Goal: Task Accomplishment & Management: Complete application form

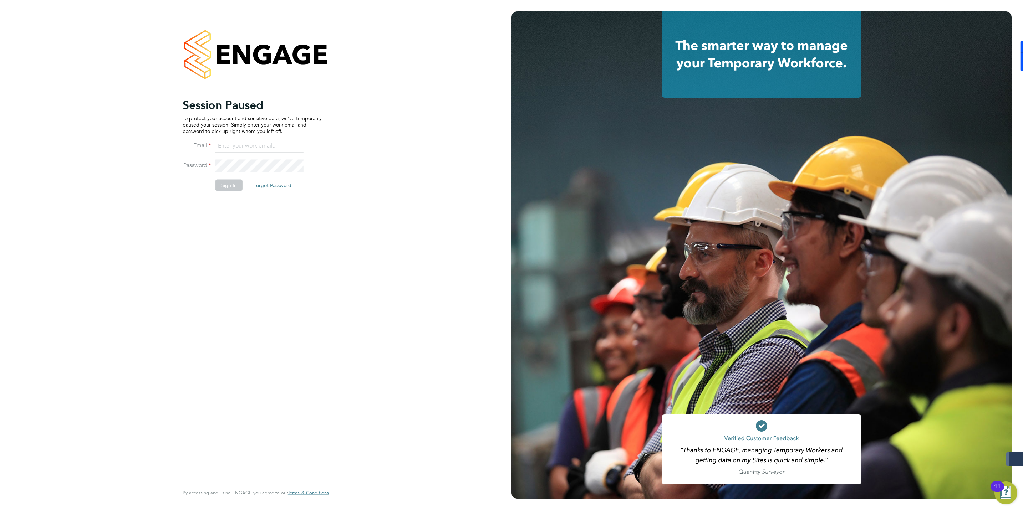
type input "jmcmurray@skilledcareers.co.uk"
click at [233, 188] on button "Sign In" at bounding box center [228, 185] width 27 height 11
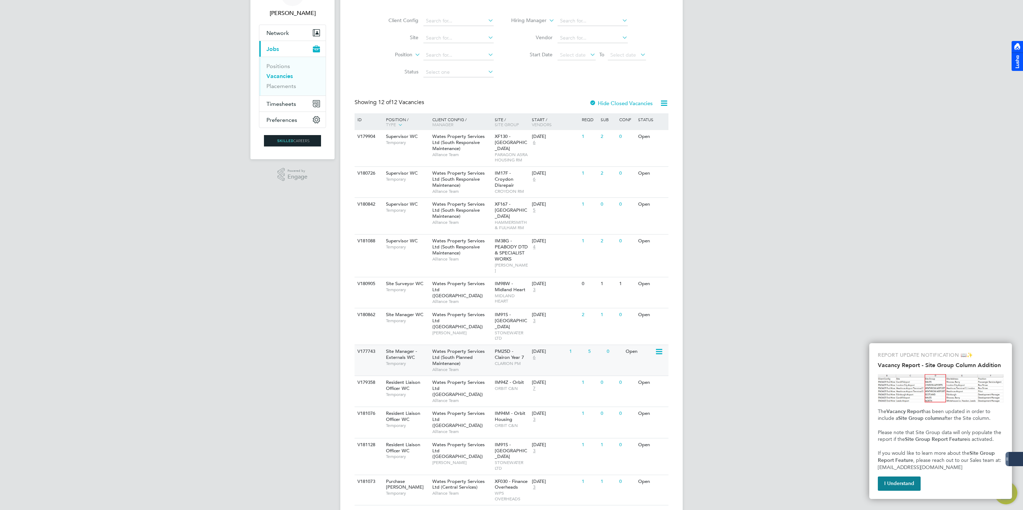
scroll to position [69, 0]
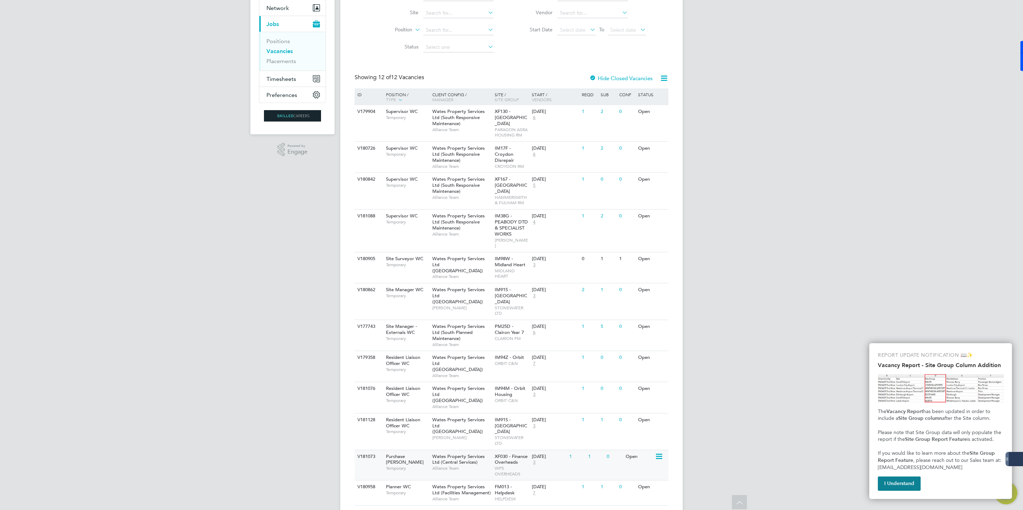
click at [481, 451] on div "Wates Property Services Ltd (Central Services) Alliance Team" at bounding box center [462, 463] width 62 height 25
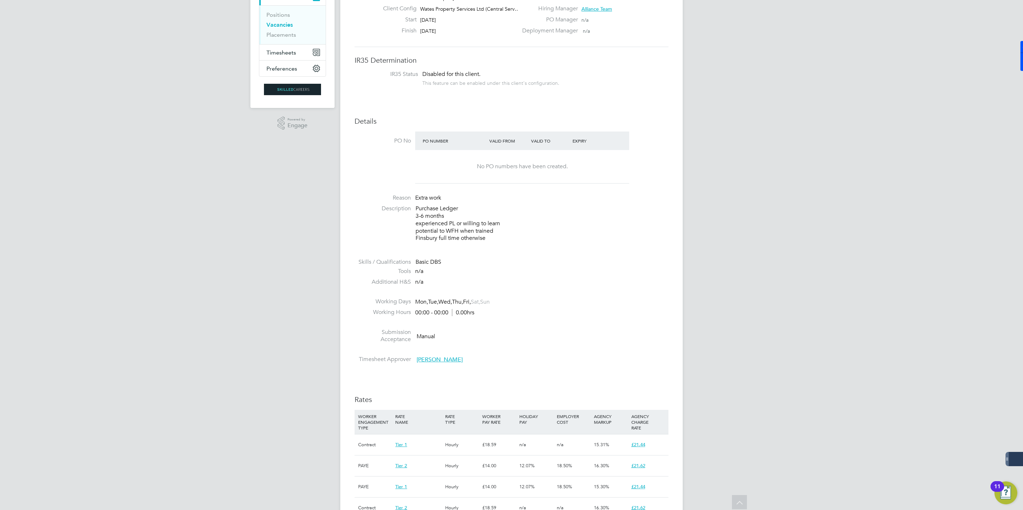
scroll to position [161, 0]
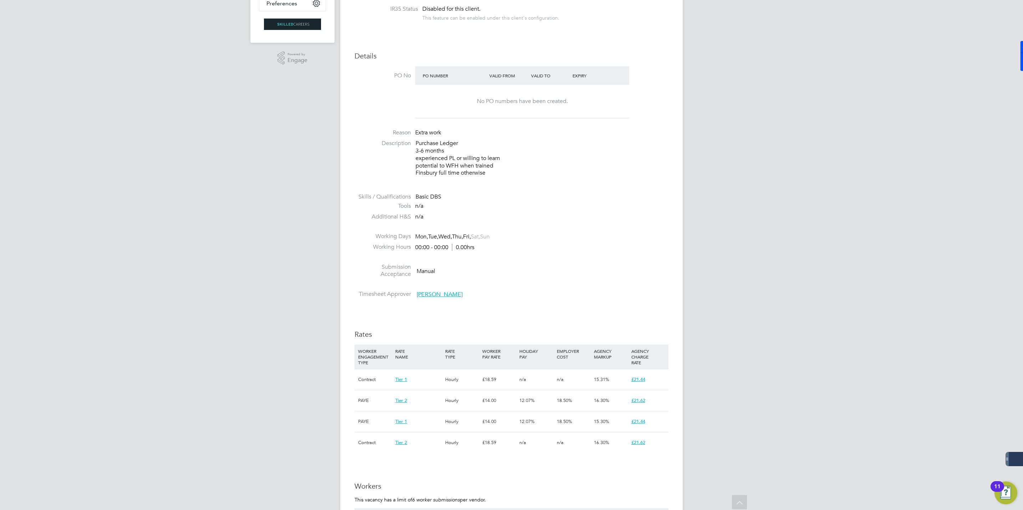
click at [499, 396] on div "£14.00" at bounding box center [499, 401] width 37 height 21
drag, startPoint x: 492, startPoint y: 401, endPoint x: 462, endPoint y: 392, distance: 30.5
click at [462, 392] on div "PAYE Tier 2 Hourly £14.00 12.07% 18.50% 16.30% £21.62" at bounding box center [512, 400] width 314 height 21
